Goal: Task Accomplishment & Management: Use online tool/utility

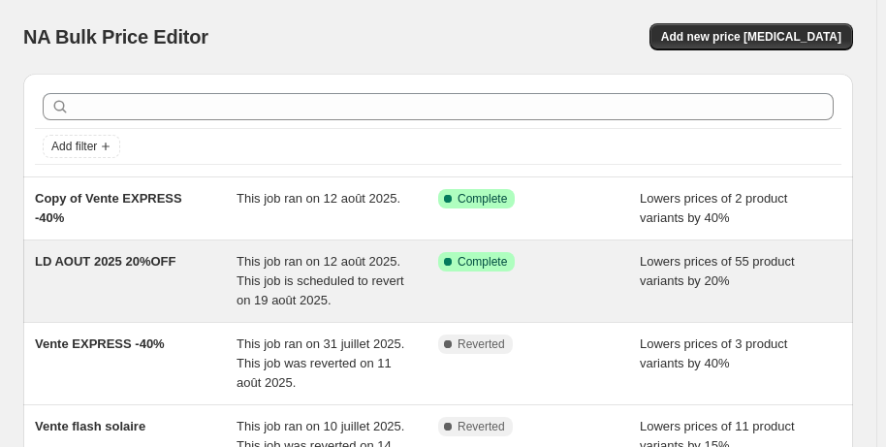
click at [347, 282] on span "This job ran on 12 août 2025. This job is scheduled to revert on 19 août 2025." at bounding box center [320, 280] width 168 height 53
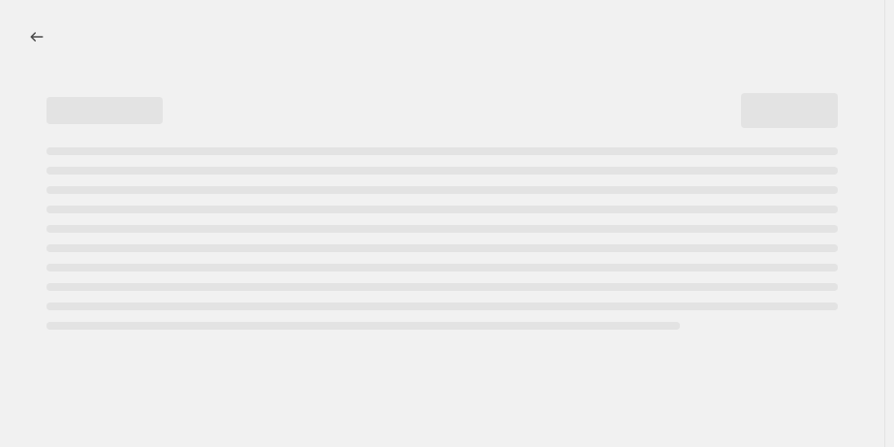
select select "percentage"
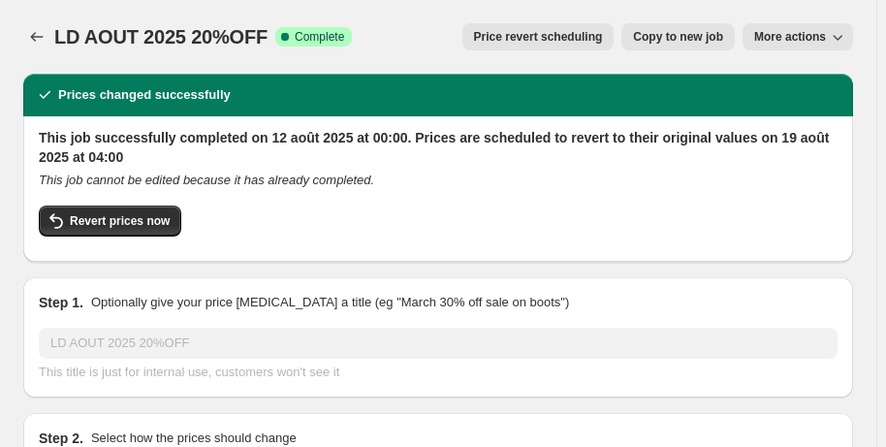
select select "collection"
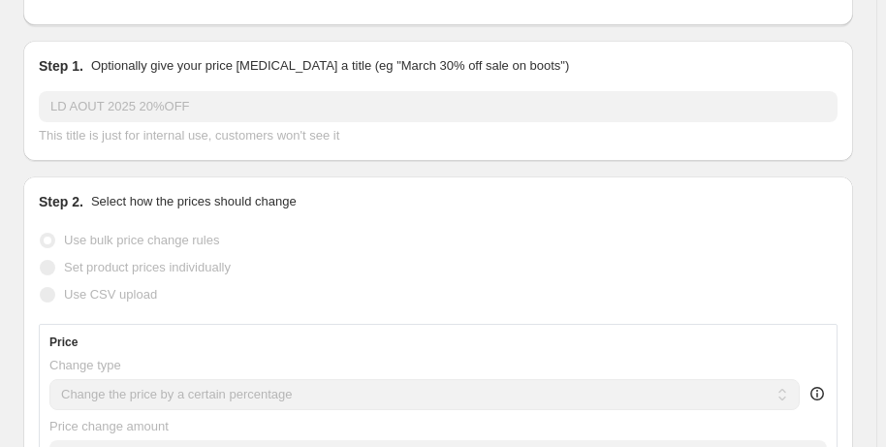
scroll to position [87, 0]
